Goal: Obtain resource: Obtain resource

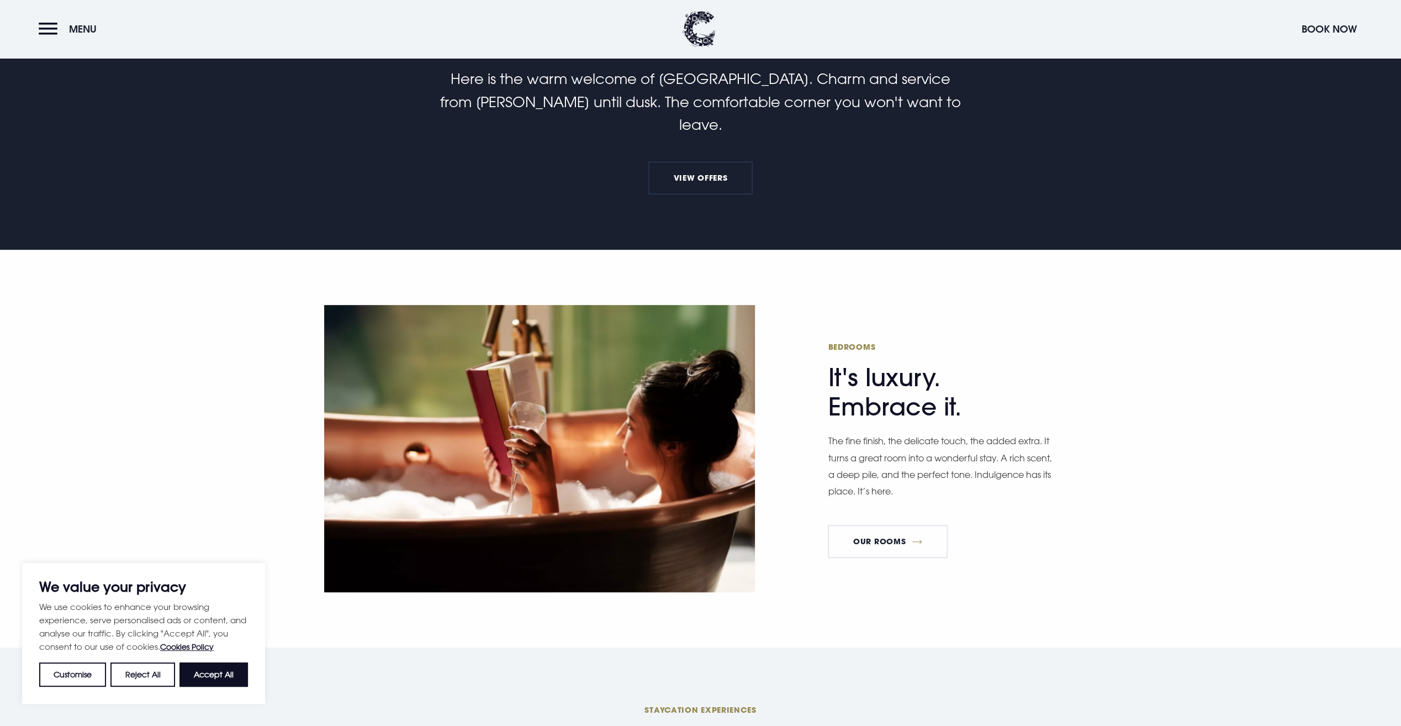
scroll to position [442, 0]
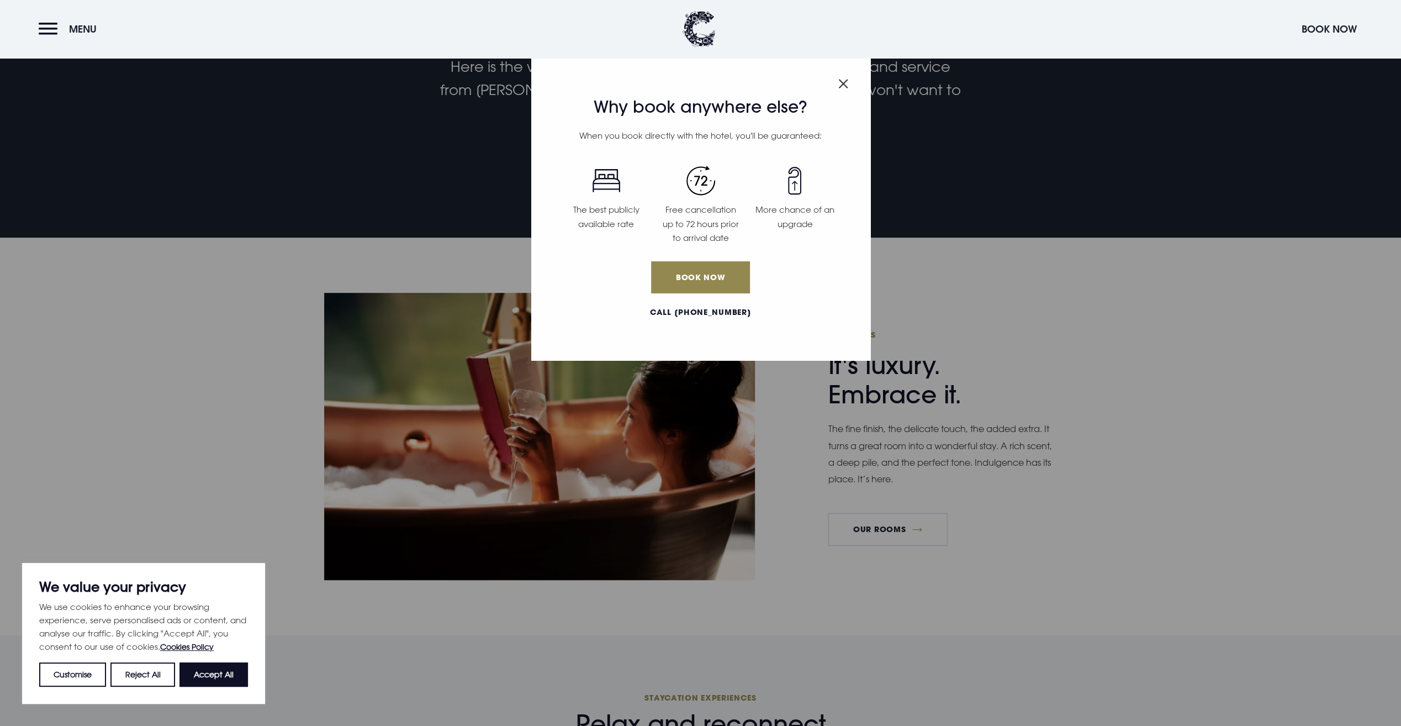
drag, startPoint x: 224, startPoint y: 673, endPoint x: 299, endPoint y: 656, distance: 77.0
click at [224, 673] on button "Accept All" at bounding box center [213, 674] width 68 height 24
checkbox input "true"
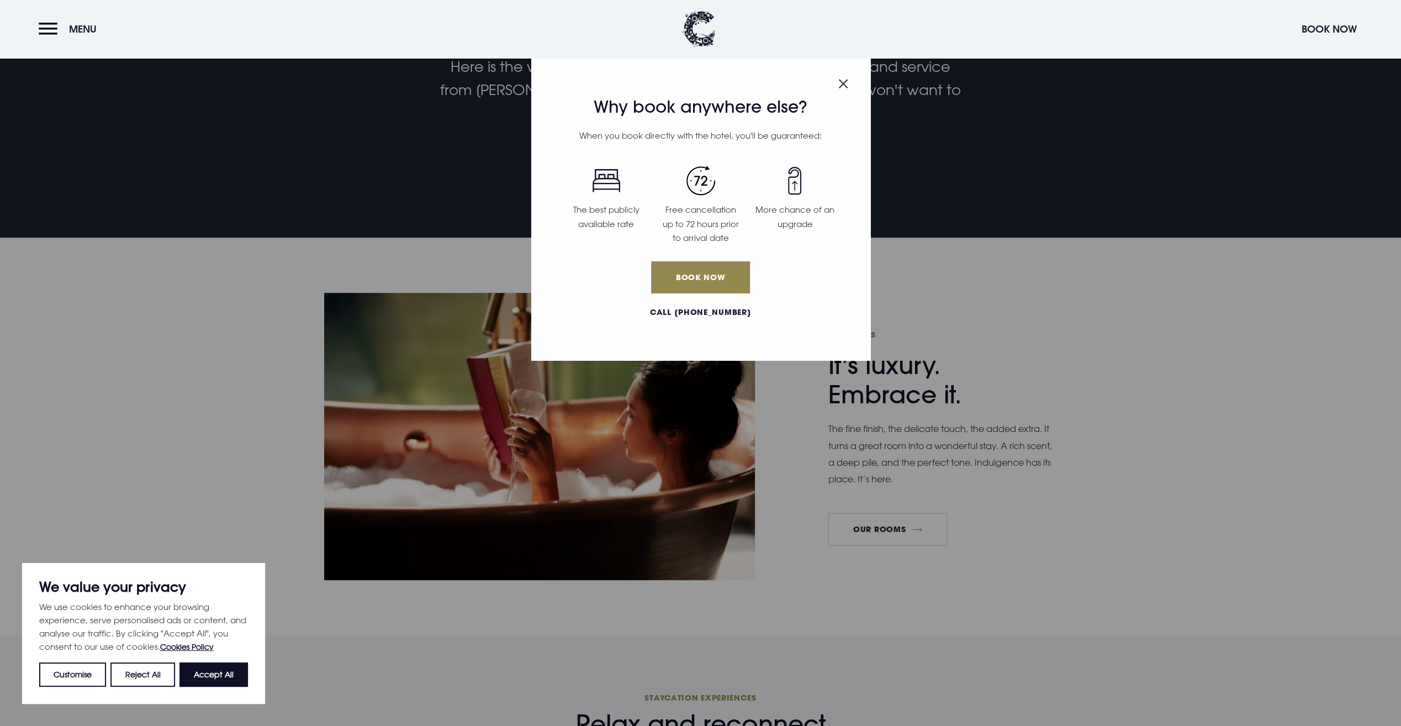
checkbox input "true"
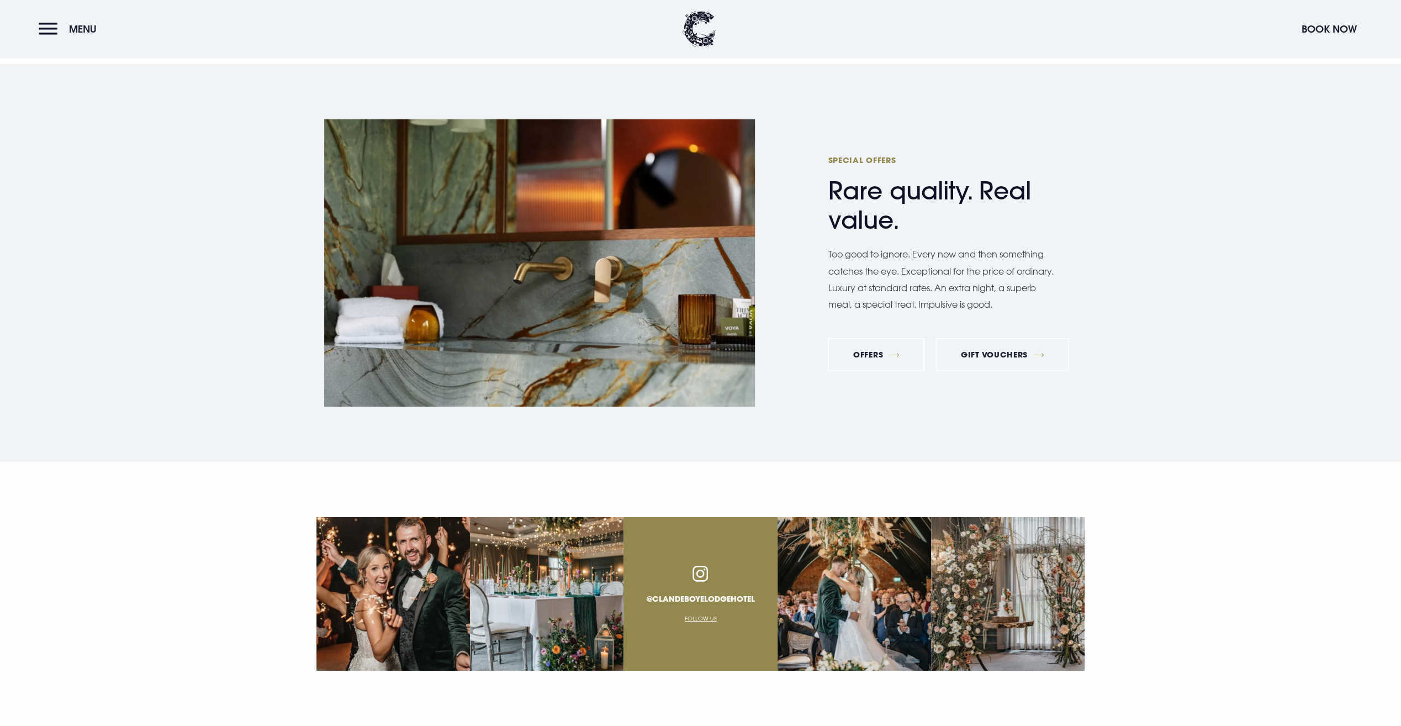
scroll to position [3976, 0]
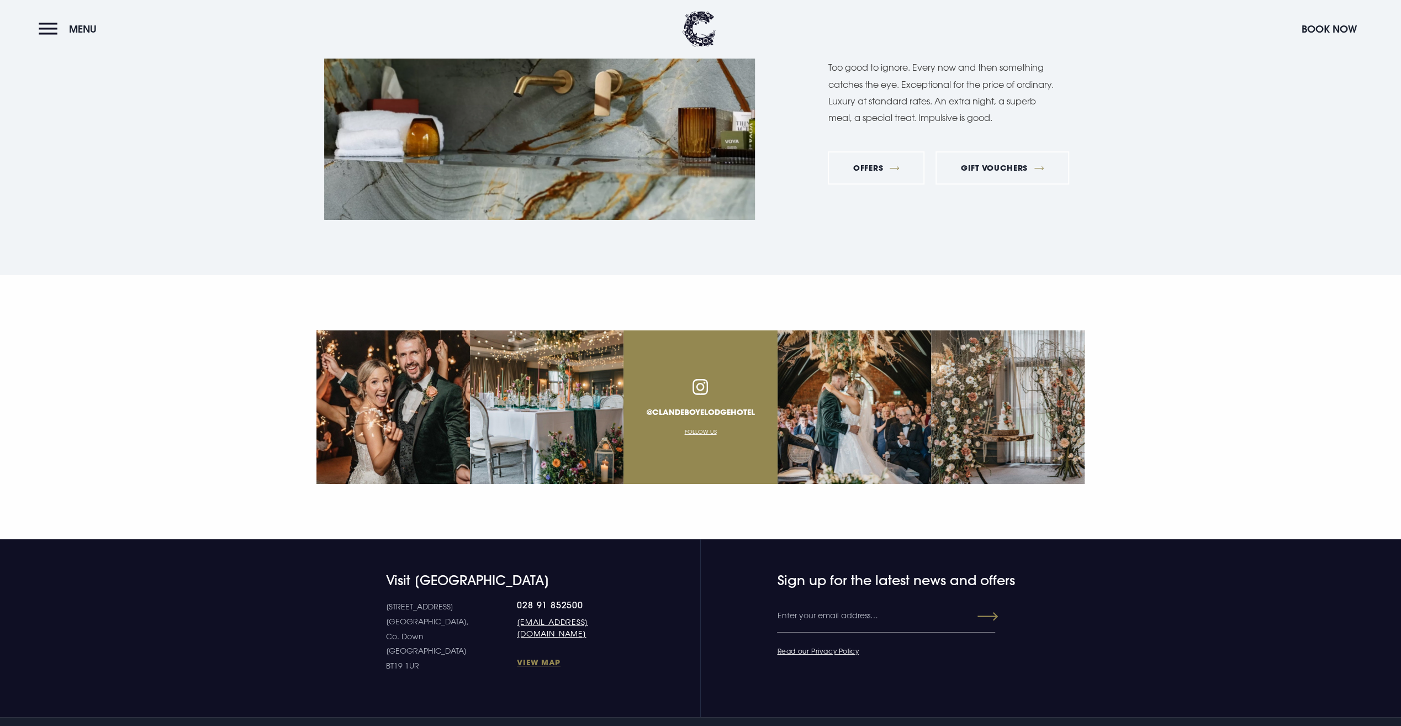
drag, startPoint x: 1133, startPoint y: 471, endPoint x: 1134, endPoint y: 462, distance: 8.4
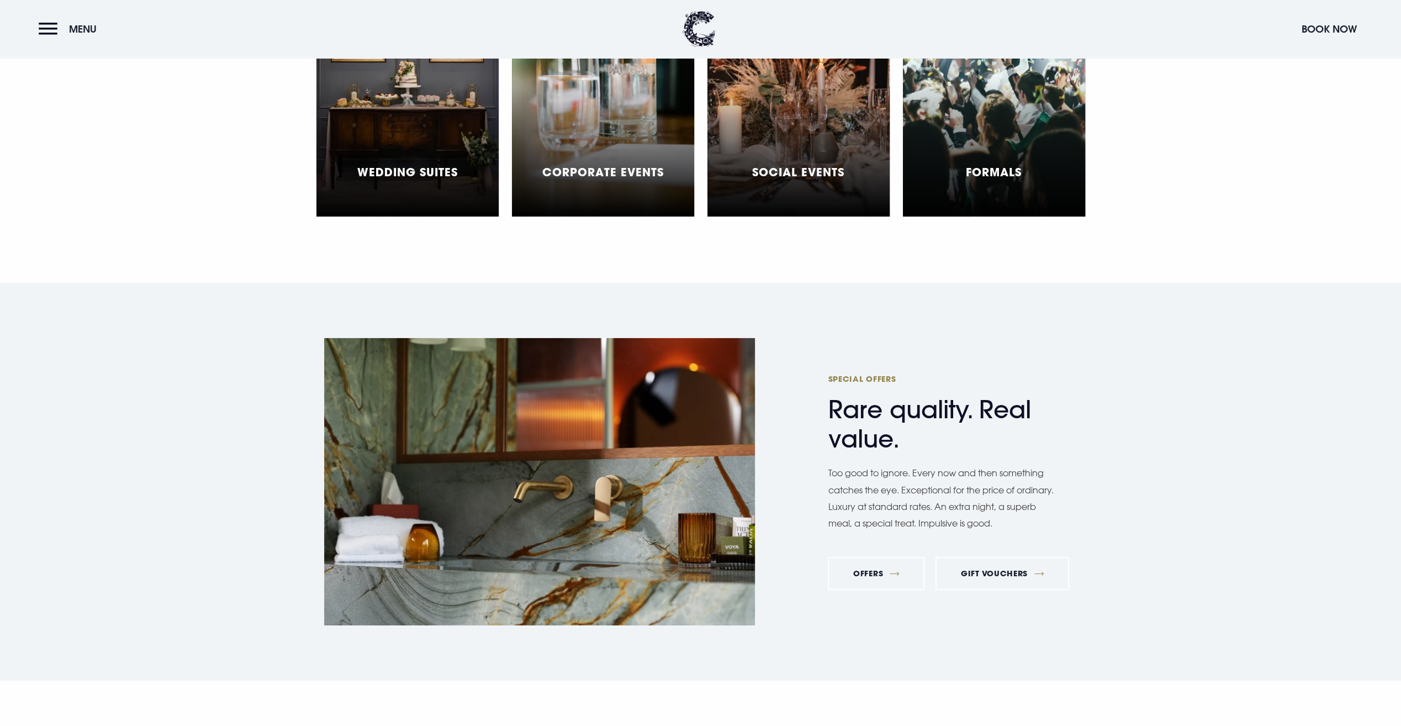
scroll to position [3369, 0]
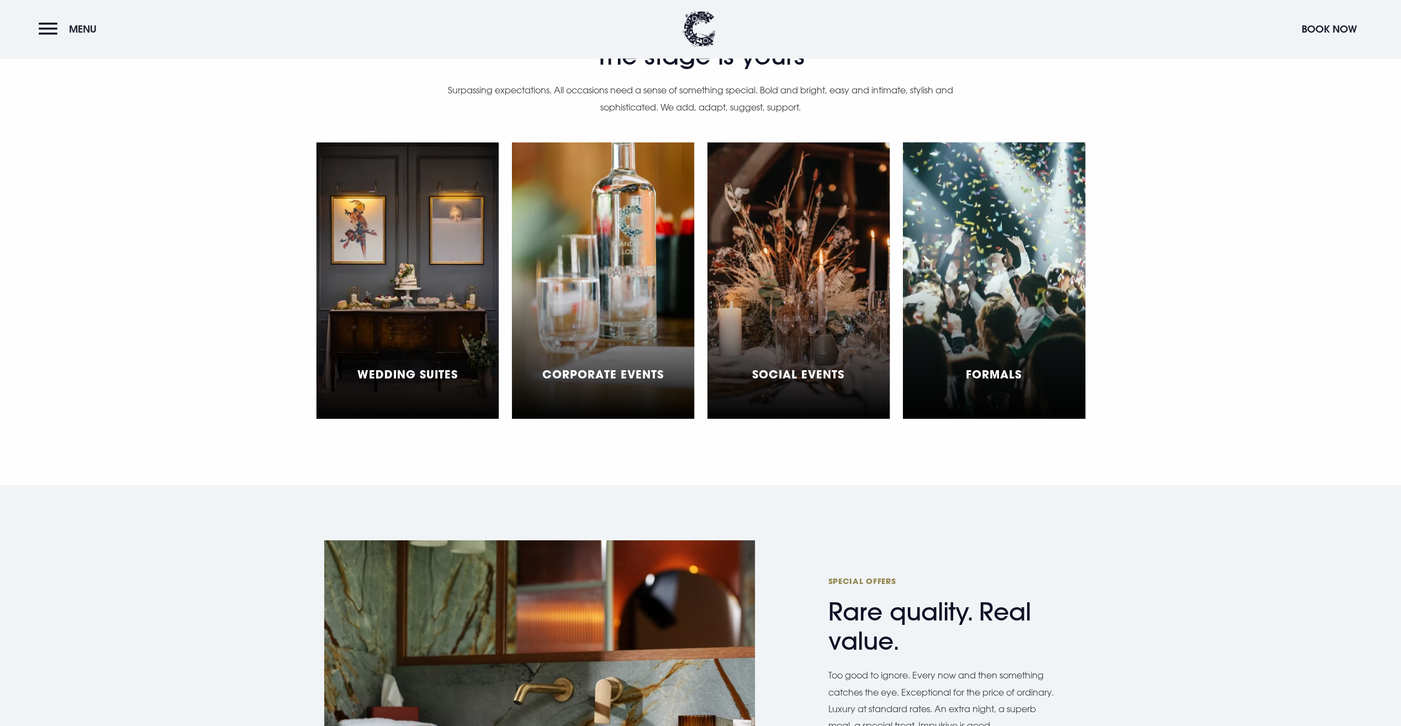
click at [959, 301] on div "Formals" at bounding box center [994, 280] width 182 height 276
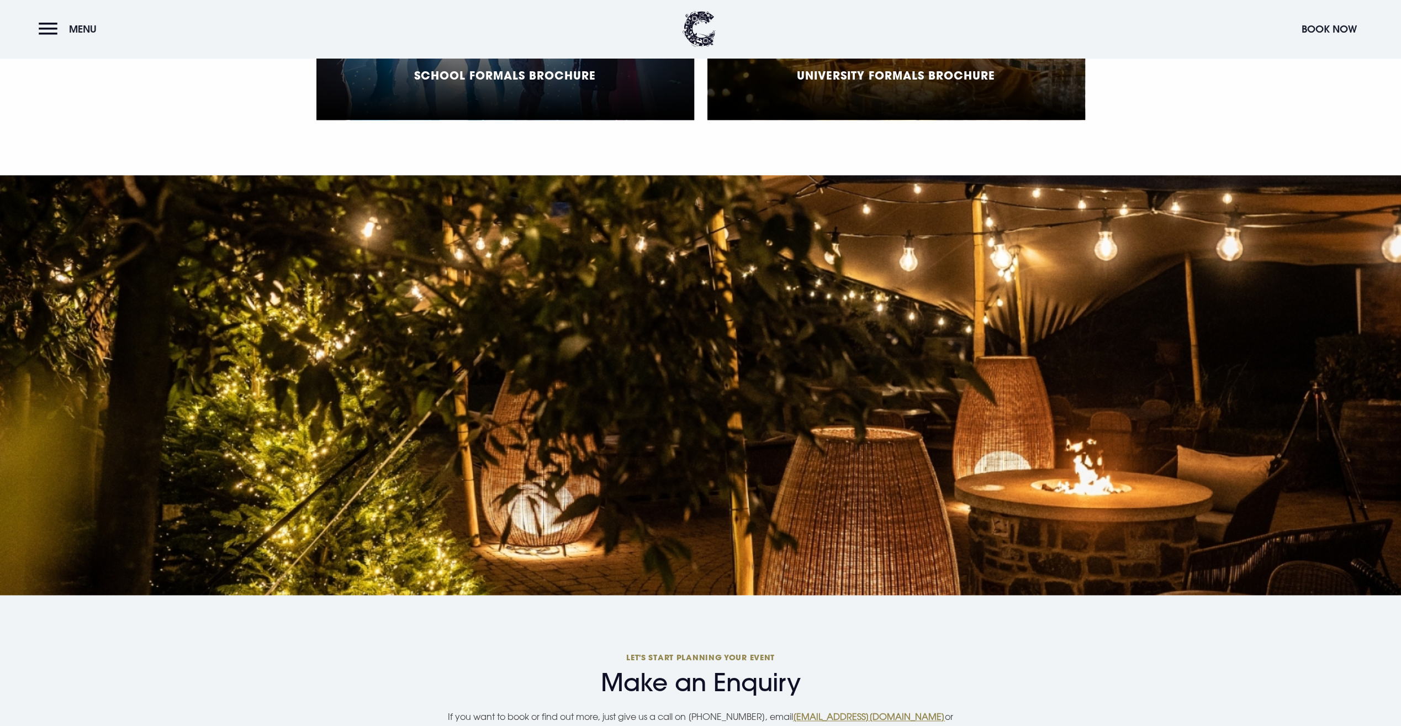
scroll to position [1049, 0]
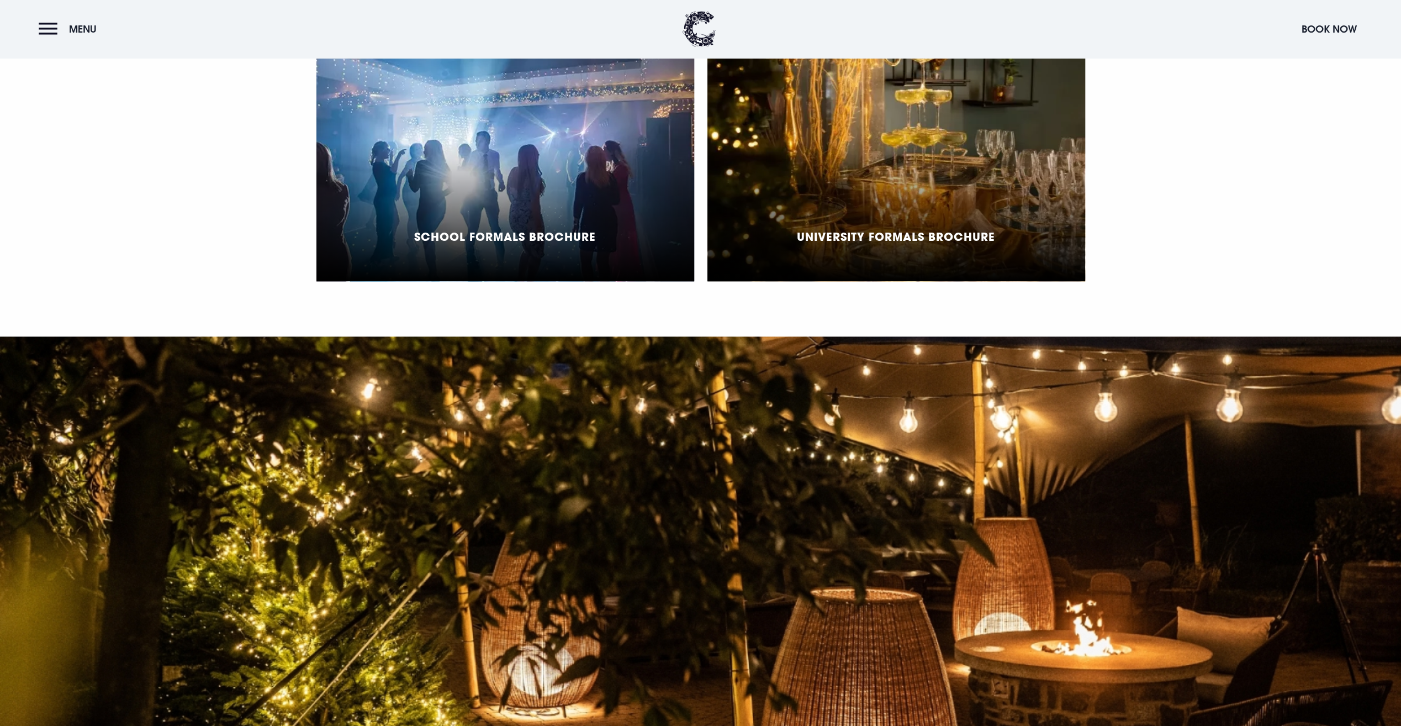
click at [377, 126] on div "School Formals Brochure" at bounding box center [505, 143] width 378 height 276
